Goal: Information Seeking & Learning: Understand process/instructions

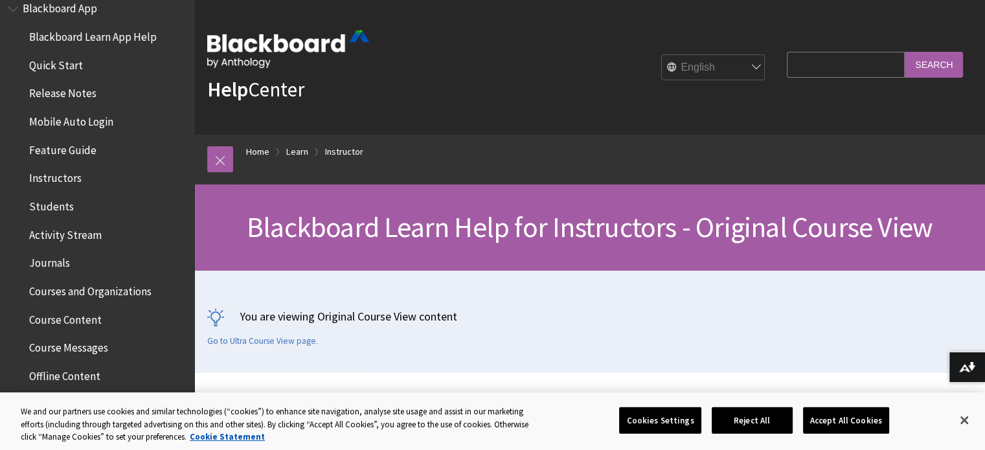
scroll to position [194, 0]
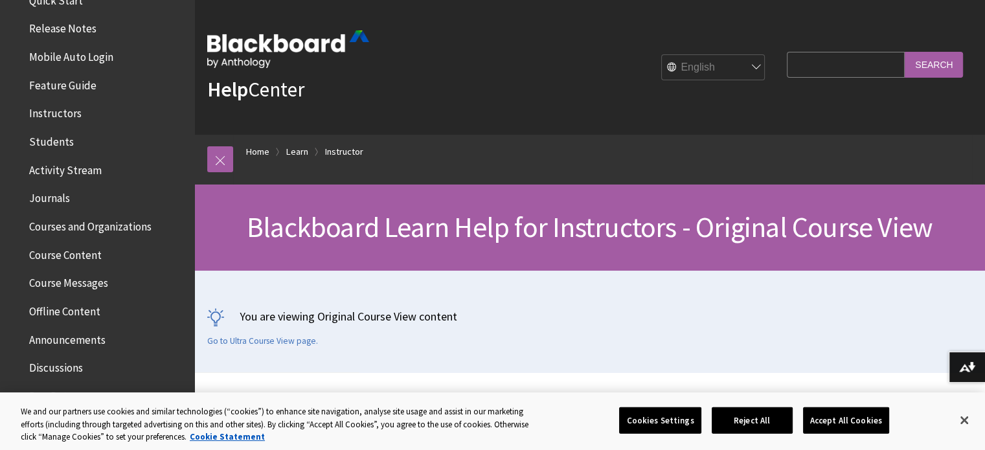
click at [813, 65] on input "Search Query" at bounding box center [846, 64] width 118 height 25
type input "export"
click at [925, 66] on input "Search" at bounding box center [934, 64] width 58 height 25
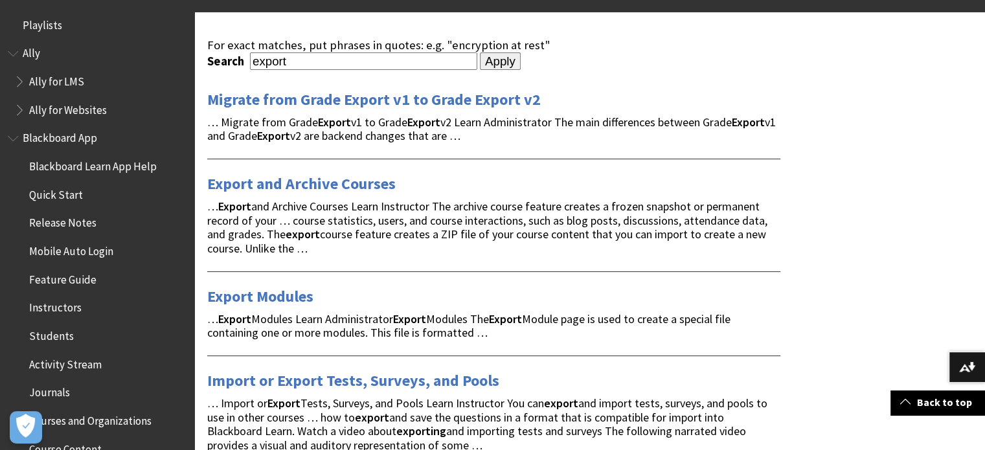
scroll to position [194, 0]
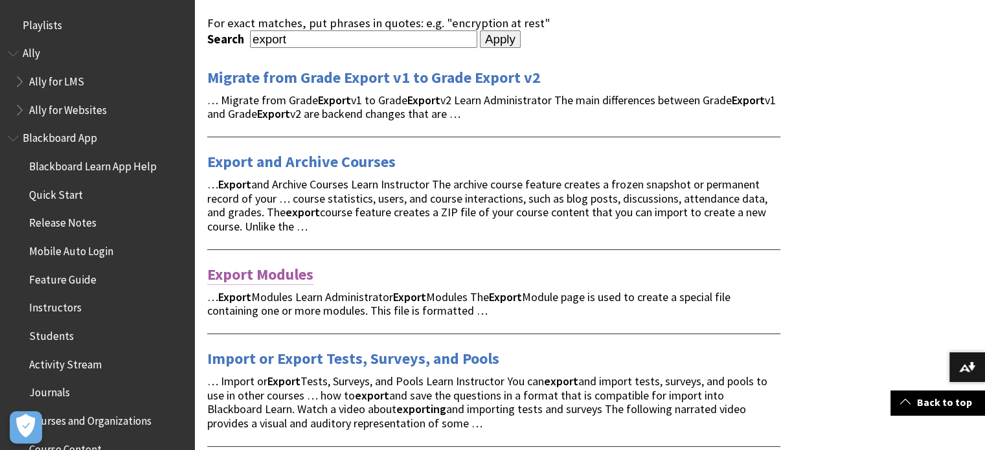
click at [283, 274] on link "Export Modules" at bounding box center [260, 274] width 106 height 21
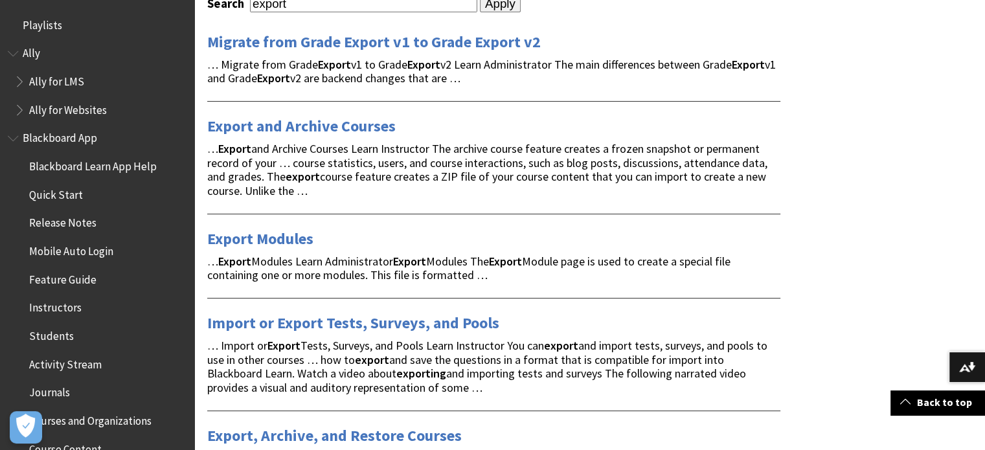
scroll to position [0, 0]
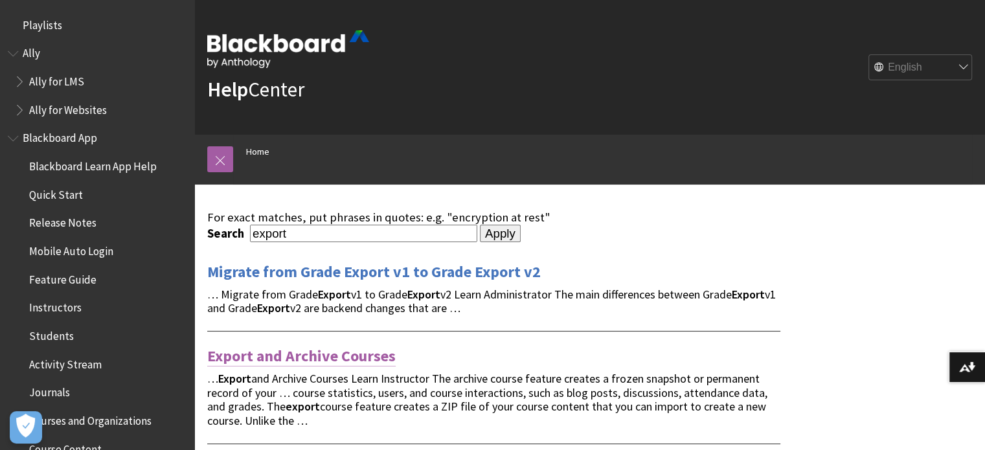
click at [339, 357] on link "Export and Archive Courses" at bounding box center [301, 356] width 188 height 21
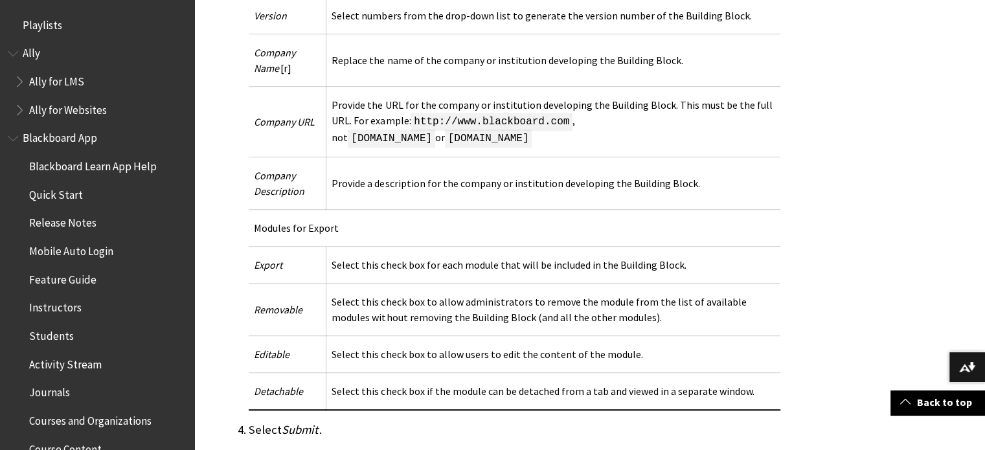
scroll to position [712, 0]
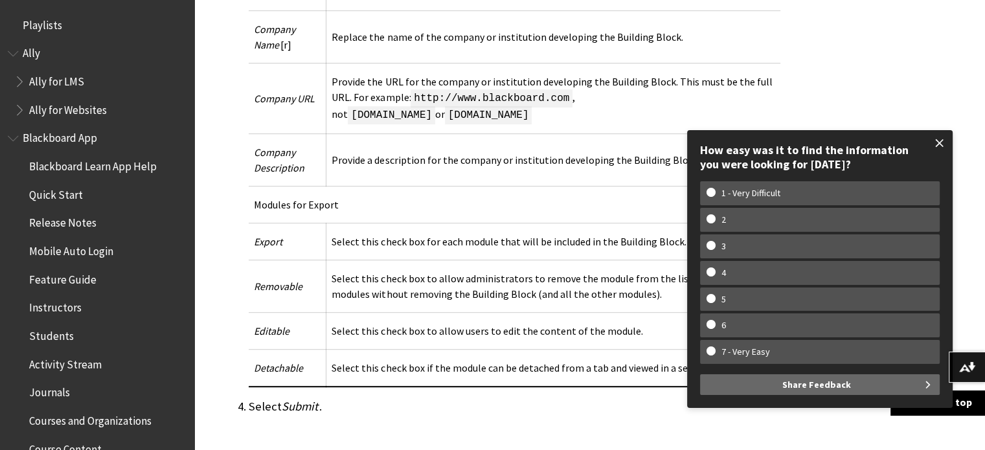
click at [937, 139] on span at bounding box center [939, 143] width 27 height 27
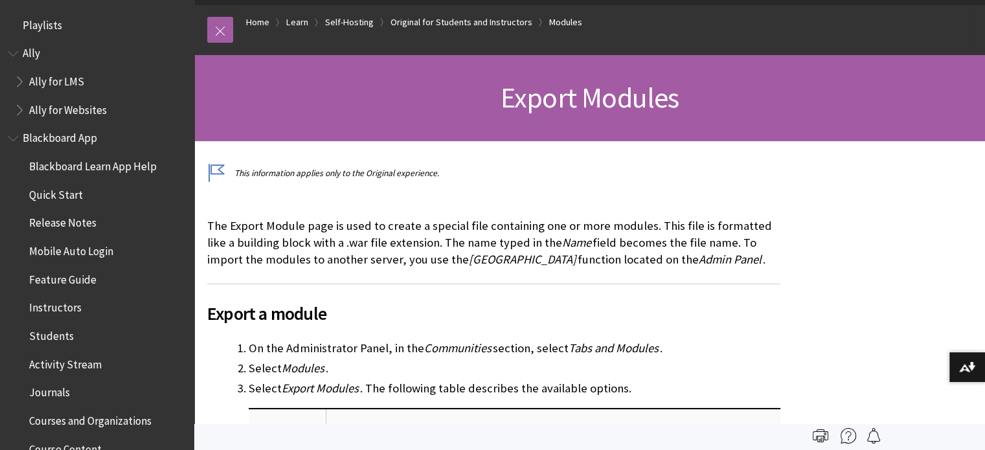
scroll to position [0, 0]
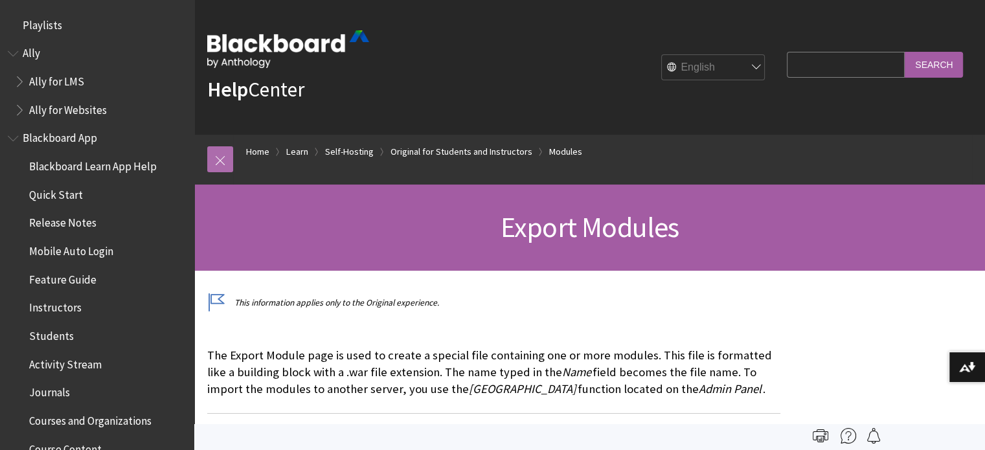
click at [222, 161] on link at bounding box center [220, 159] width 26 height 26
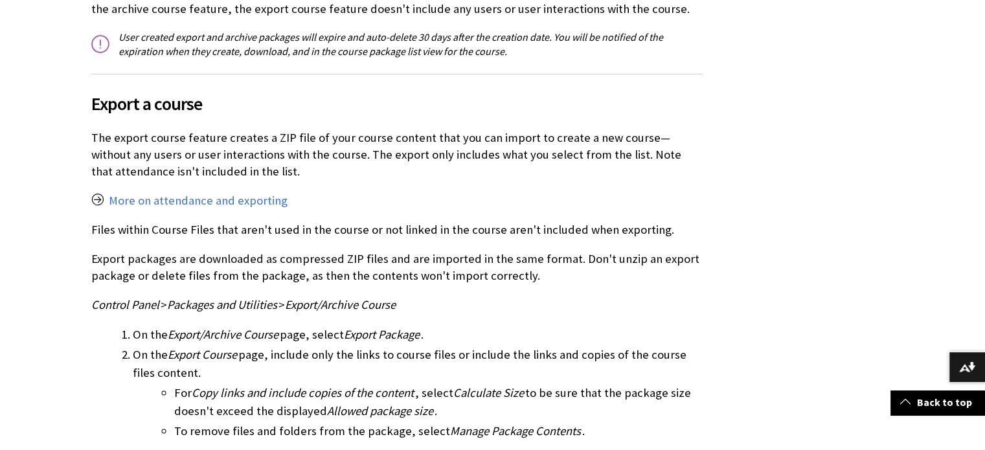
scroll to position [518, 0]
